Goal: Find specific page/section: Find specific page/section

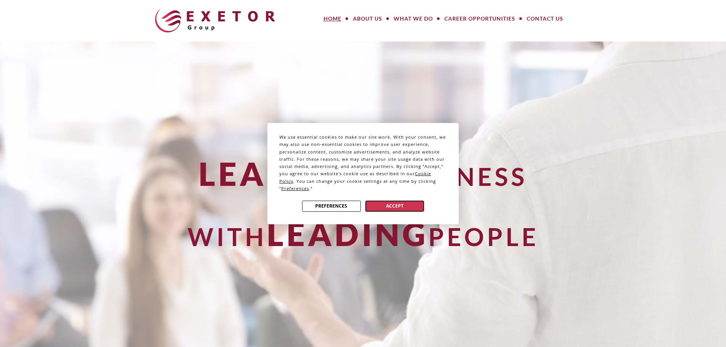
click at [399, 209] on button "Accept" at bounding box center [394, 205] width 59 height 11
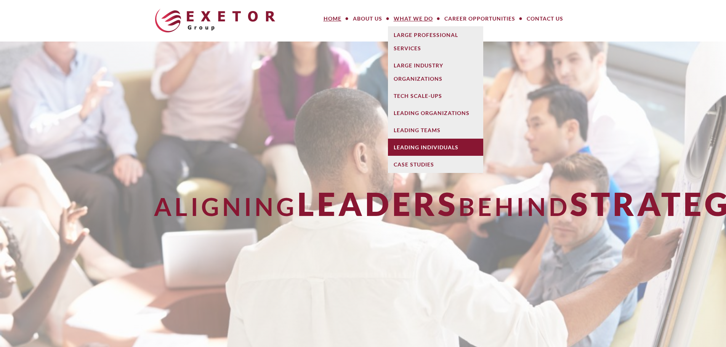
click at [401, 144] on link "Leading Individuals" at bounding box center [435, 147] width 95 height 17
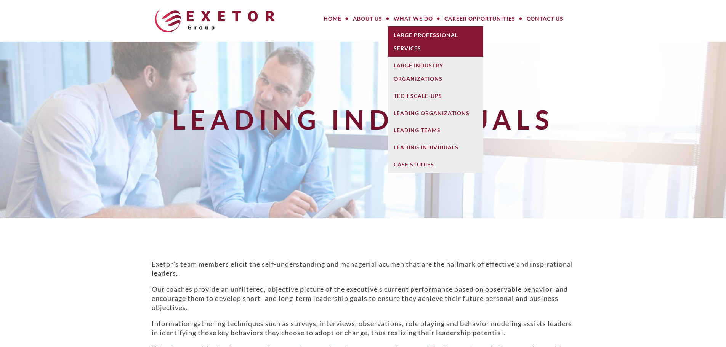
click at [418, 40] on link "Large Professional Services" at bounding box center [435, 41] width 95 height 30
